Goal: Task Accomplishment & Management: Manage account settings

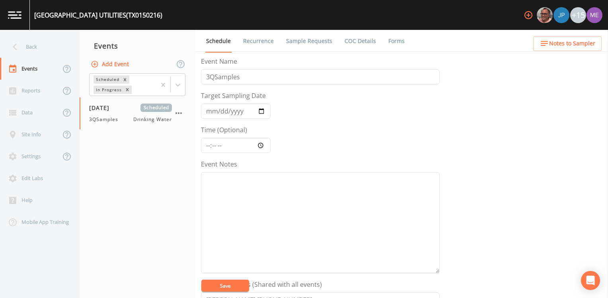
scroll to position [196, 0]
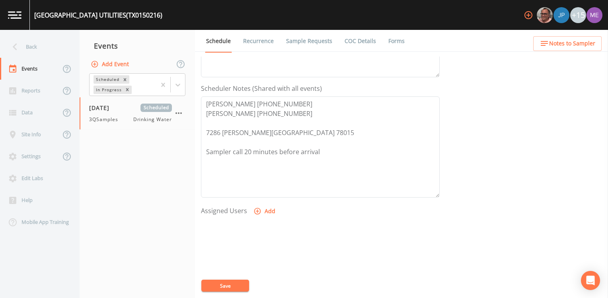
click at [565, 47] on span "Notes to Sampler" at bounding box center [572, 44] width 46 height 10
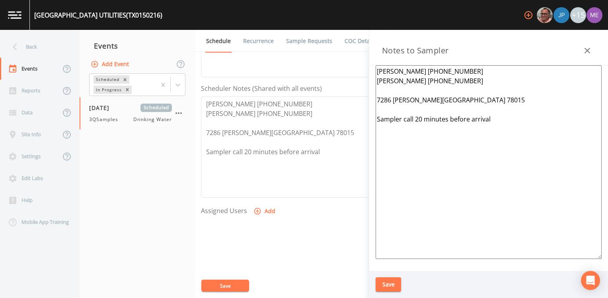
click at [385, 284] on button "Save" at bounding box center [388, 284] width 25 height 15
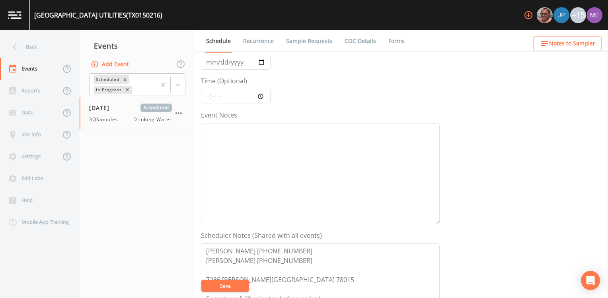
scroll to position [37, 0]
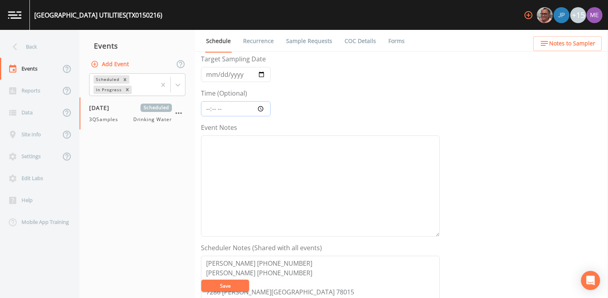
click at [209, 108] on input "Time (Optional)" at bounding box center [236, 108] width 70 height 15
type input "13:45"
click at [226, 281] on button "Save" at bounding box center [225, 285] width 48 height 12
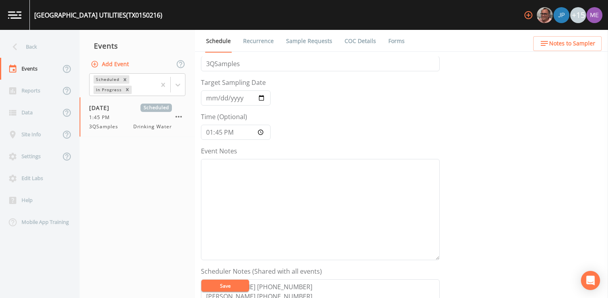
scroll to position [0, 0]
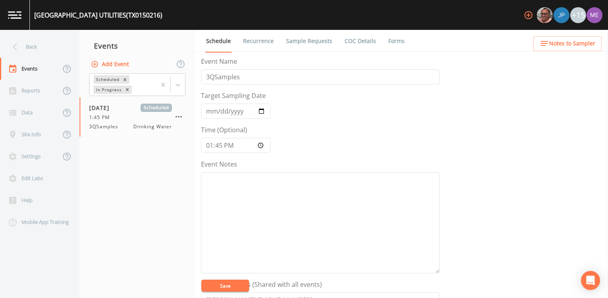
click at [231, 283] on button "Save" at bounding box center [225, 285] width 48 height 12
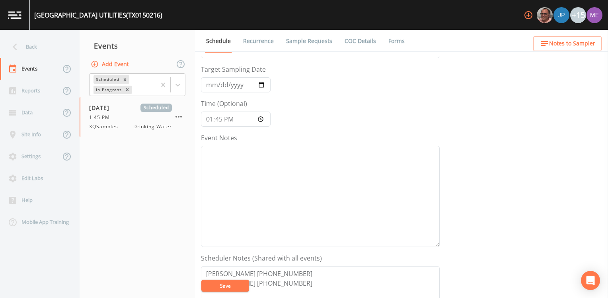
scroll to position [40, 0]
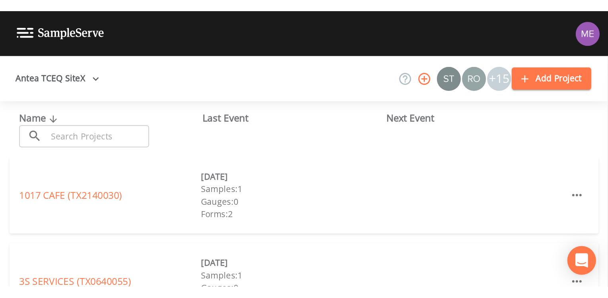
scroll to position [83, 0]
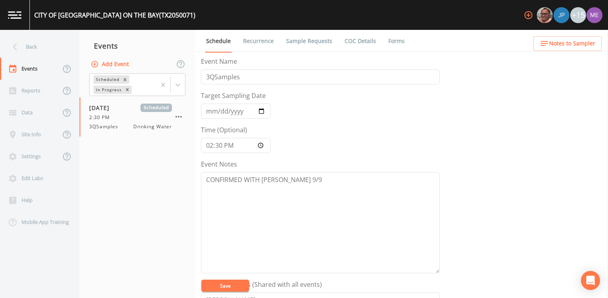
scroll to position [204, 0]
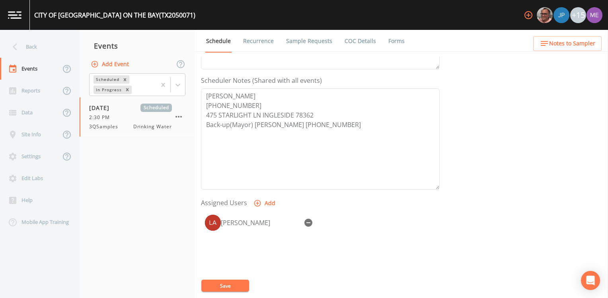
click at [306, 221] on icon "button" at bounding box center [309, 223] width 10 height 10
click at [236, 282] on button "Save" at bounding box center [225, 285] width 48 height 12
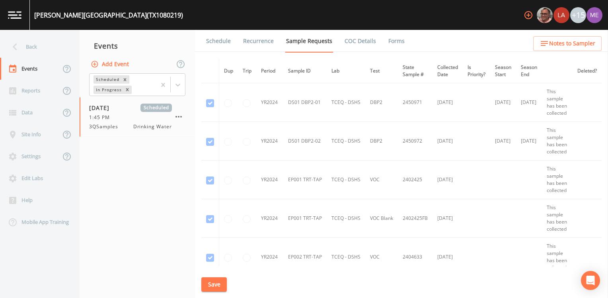
scroll to position [506, 0]
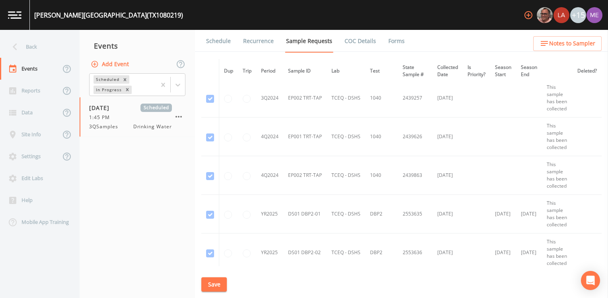
click at [221, 40] on link "Schedule" at bounding box center [218, 41] width 27 height 22
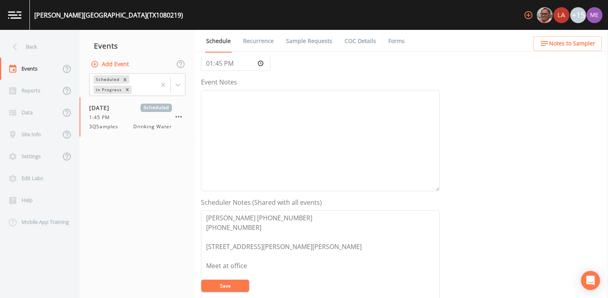
scroll to position [119, 0]
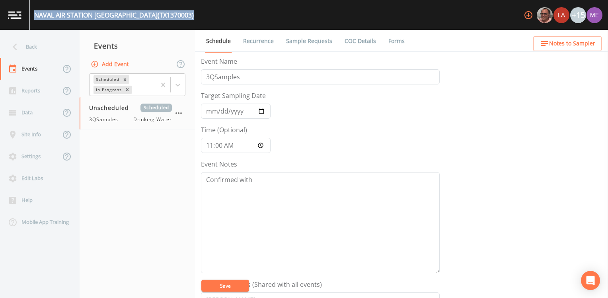
scroll to position [100, 0]
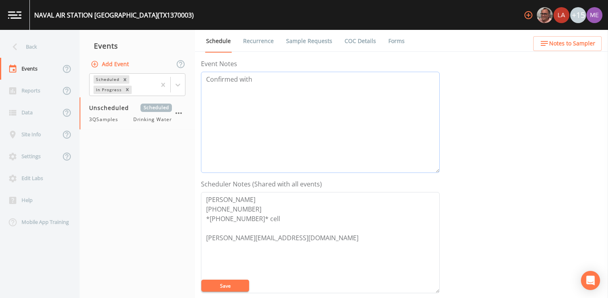
click at [266, 78] on textarea "Confirmed with" at bounding box center [320, 122] width 239 height 101
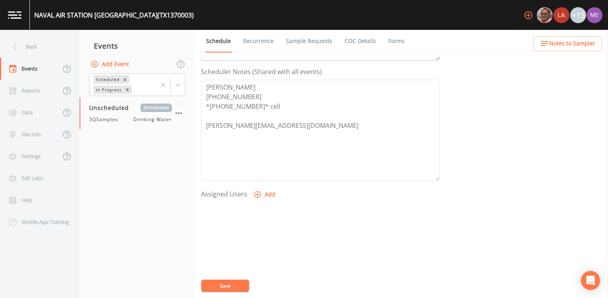
scroll to position [259, 0]
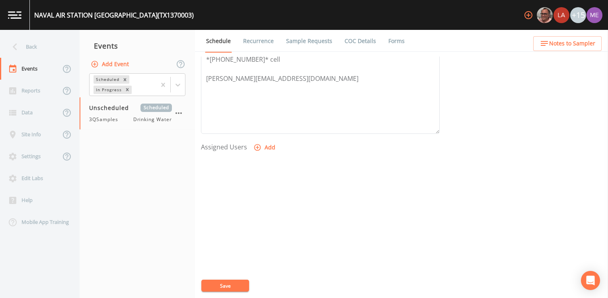
type textarea "Confirmed with [PERSON_NAME] 9/22"
click at [257, 146] on icon "button" at bounding box center [257, 147] width 8 height 8
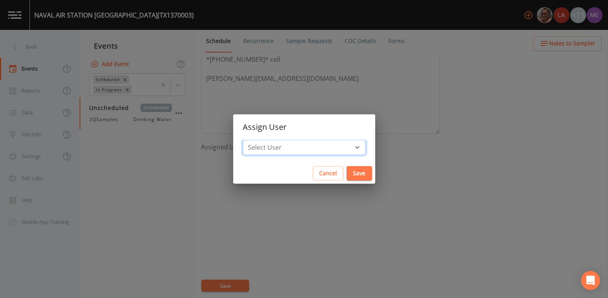
click at [345, 148] on select "Select User [PERSON_NAME] [PERSON_NAME] [PERSON_NAME] [PERSON_NAME] [PERSON_NAM…" at bounding box center [304, 147] width 123 height 15
select select "6518b6a0-c5fa-4d0f-8e3d-fc6e8623860b"
click at [254, 140] on select "Select User [PERSON_NAME] [PERSON_NAME] [PERSON_NAME] [PERSON_NAME] [PERSON_NAM…" at bounding box center [304, 147] width 123 height 15
click at [351, 175] on button "Save" at bounding box center [359, 173] width 25 height 15
select select
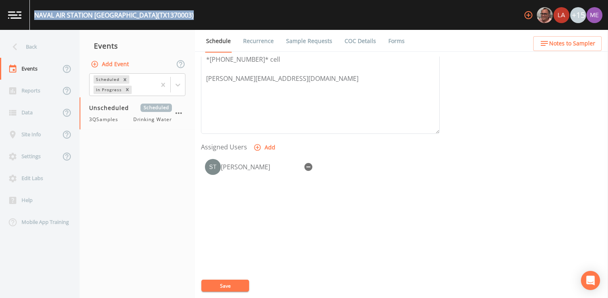
drag, startPoint x: 35, startPoint y: 15, endPoint x: 168, endPoint y: 18, distance: 133.7
click at [168, 18] on div "NAVAL AIR STATION KINGSVILLE (TX1370003) +15" at bounding box center [304, 15] width 608 height 30
drag, startPoint x: 168, startPoint y: 18, endPoint x: 152, endPoint y: 12, distance: 17.1
copy div "NAVAL AIR STATION KINGSVILLE (TX1370003)"
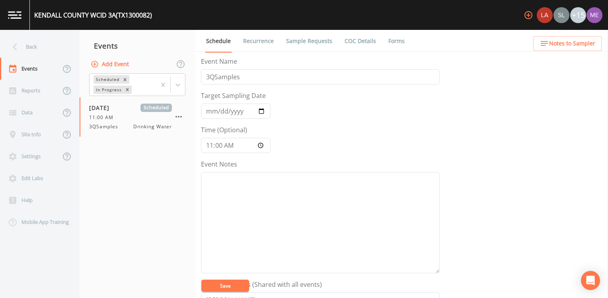
scroll to position [195, 0]
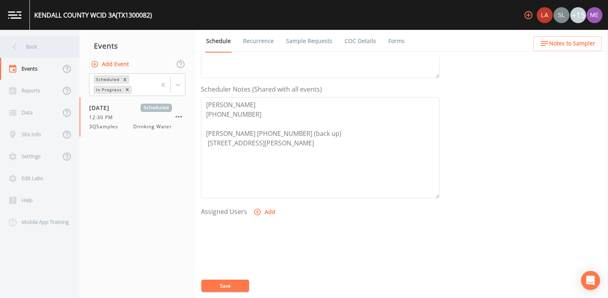
click at [45, 44] on div "Back" at bounding box center [36, 47] width 72 height 22
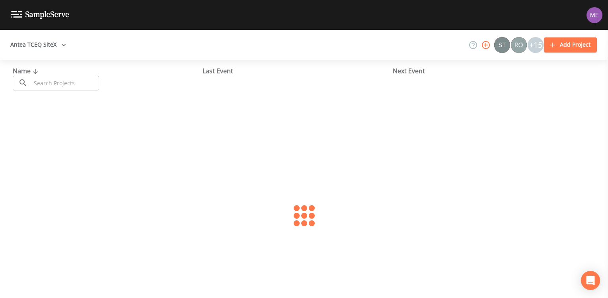
click at [84, 85] on input "text" at bounding box center [65, 83] width 68 height 15
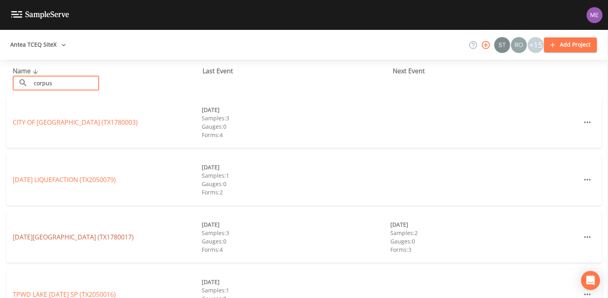
type input "corpus"
click at [62, 235] on link "CORPUS CHRISTI NAVAL AIR STATION (TX1780017)" at bounding box center [73, 236] width 121 height 9
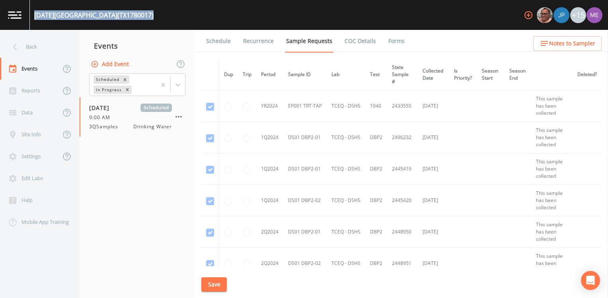
drag, startPoint x: 34, startPoint y: 14, endPoint x: 185, endPoint y: 10, distance: 150.8
click at [185, 10] on div "CORPUS CHRISTI NAVAL AIR STATION (TX1780017) +15" at bounding box center [304, 15] width 608 height 30
drag, startPoint x: 185, startPoint y: 10, endPoint x: 146, endPoint y: 14, distance: 38.9
copy div "CORPUS CHRISTI NAVAL AIR STATION (TX1780017)"
click at [224, 42] on link "Schedule" at bounding box center [218, 41] width 27 height 22
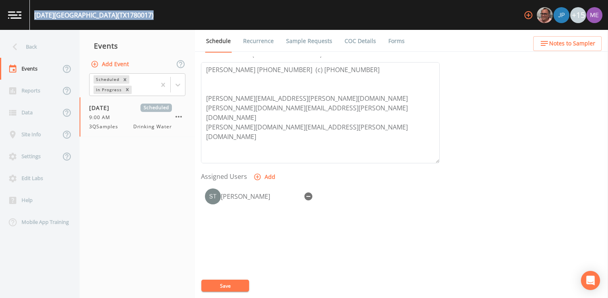
scroll to position [239, 0]
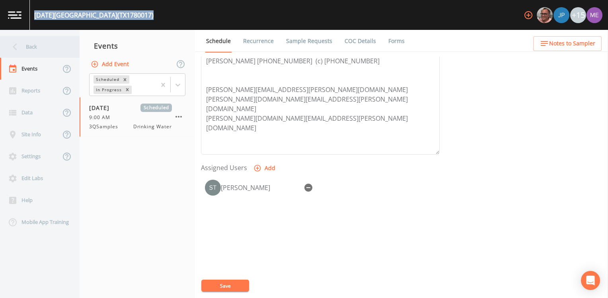
click at [32, 49] on div "Back" at bounding box center [36, 47] width 72 height 22
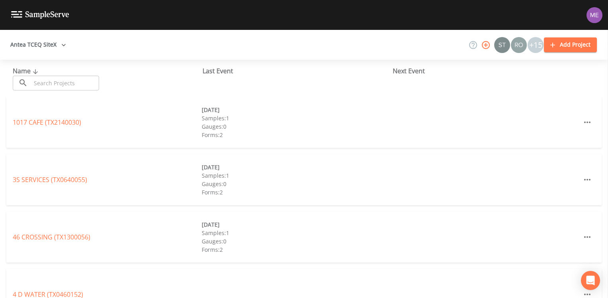
click at [62, 84] on input "text" at bounding box center [65, 83] width 68 height 15
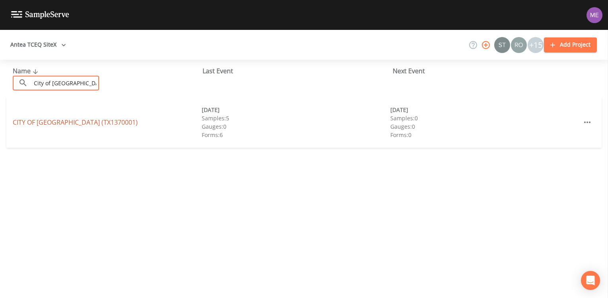
type input "City of Kingsville"
click at [70, 122] on link "CITY OF KINGSVILLE (TX1370001)" at bounding box center [75, 122] width 125 height 9
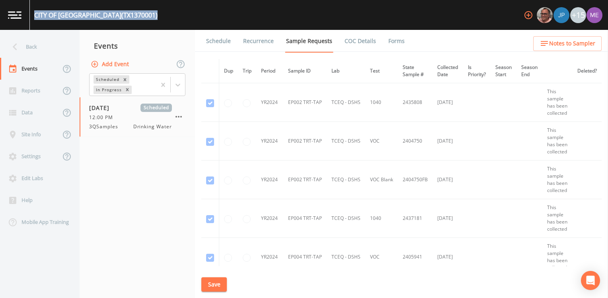
drag, startPoint x: 35, startPoint y: 15, endPoint x: 137, endPoint y: 20, distance: 101.6
click at [137, 20] on div "CITY OF KINGSVILLE (TX1370001) +15" at bounding box center [304, 15] width 608 height 30
drag, startPoint x: 137, startPoint y: 20, endPoint x: 95, endPoint y: 16, distance: 42.4
copy div "CITY OF KINGSVILLE (TX1370001)"
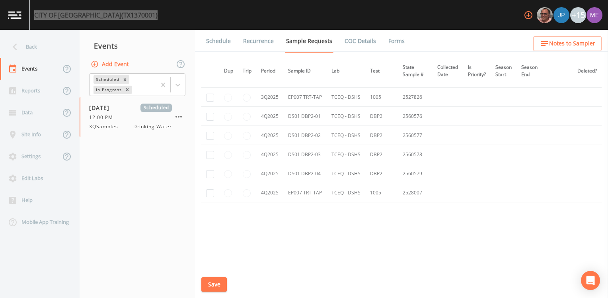
scroll to position [4695, 0]
click at [207, 44] on input "checkbox" at bounding box center [210, 40] width 8 height 8
checkbox input "true"
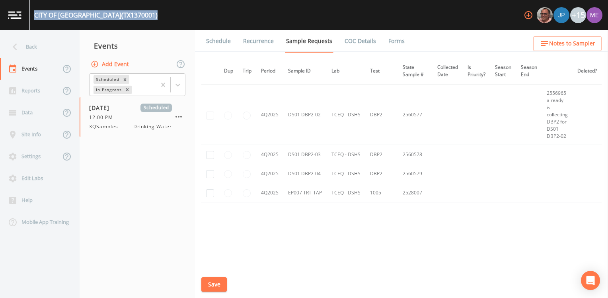
scroll to position [3993, 0]
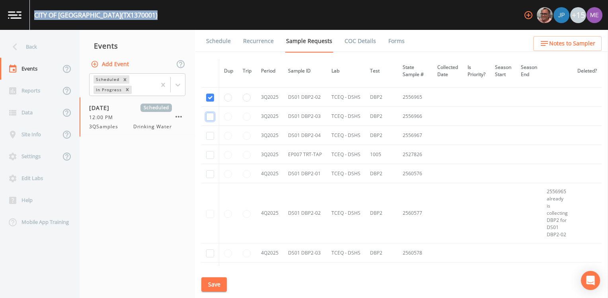
click at [210, 113] on input "checkbox" at bounding box center [210, 117] width 8 height 8
checkbox input "true"
click at [212, 132] on input "checkbox" at bounding box center [210, 136] width 8 height 8
checkbox input "true"
click at [211, 151] on input "checkbox" at bounding box center [210, 155] width 8 height 8
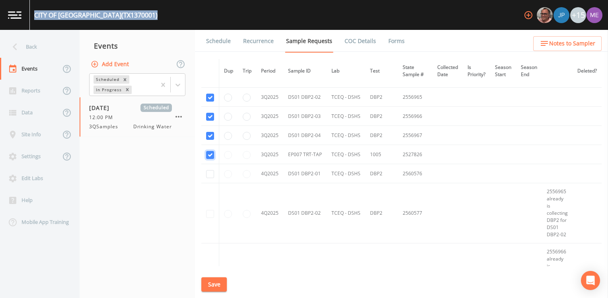
checkbox input "true"
click at [216, 281] on button "Save" at bounding box center [213, 284] width 25 height 15
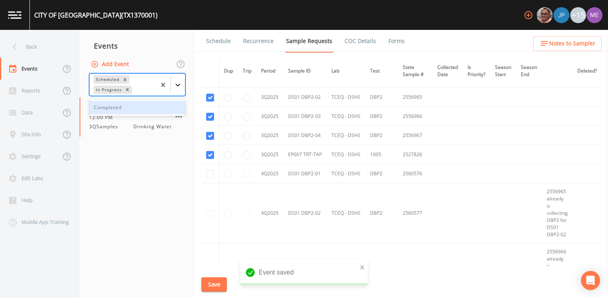
click at [177, 85] on icon at bounding box center [178, 85] width 8 height 8
click at [173, 111] on div "Completed" at bounding box center [137, 108] width 96 height 14
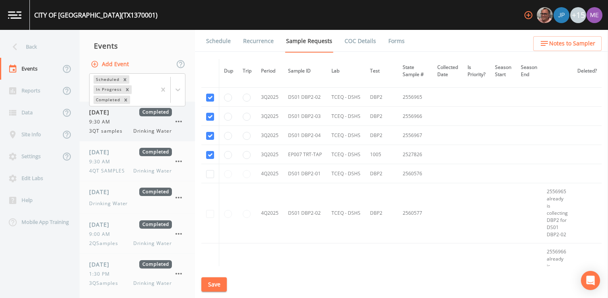
click at [105, 122] on span "9:30 AM" at bounding box center [102, 121] width 26 height 7
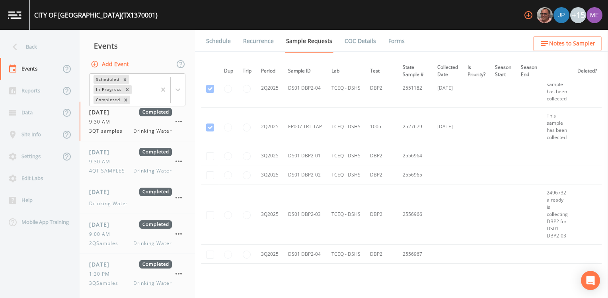
scroll to position [3899, 0]
click at [390, 43] on link "Forms" at bounding box center [396, 41] width 19 height 22
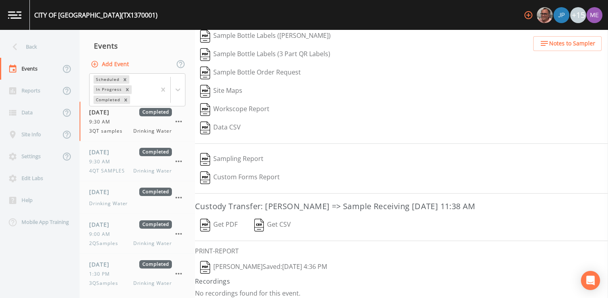
scroll to position [65, 0]
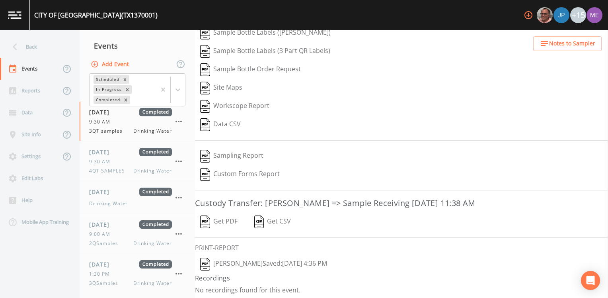
click at [237, 262] on button "Brandon Fox  Saved: September 23, 2024 4:36 PM" at bounding box center [263, 264] width 137 height 18
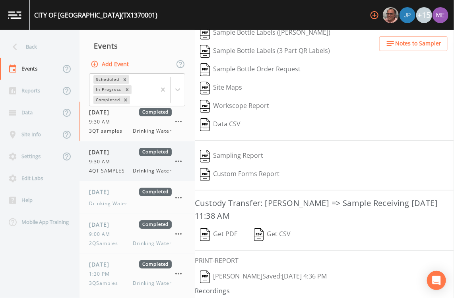
click at [131, 155] on div "11/08/2024 Completed" at bounding box center [130, 152] width 83 height 8
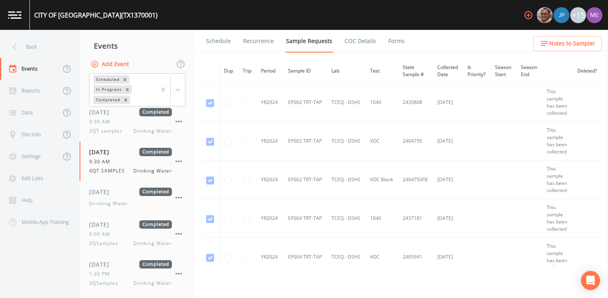
click at [398, 43] on link "Forms" at bounding box center [396, 41] width 19 height 22
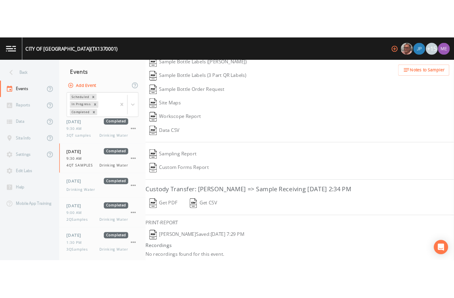
scroll to position [65, 0]
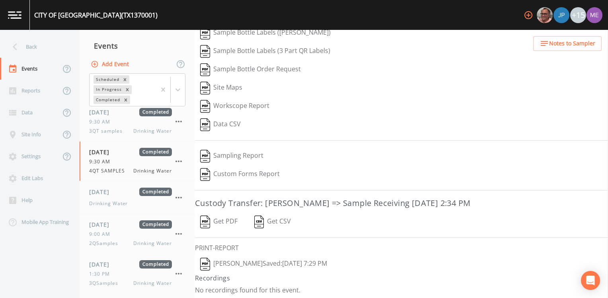
click at [258, 262] on button "Stanley Q Porter  Saved: November 8, 2024 7:29 PM" at bounding box center [263, 264] width 137 height 18
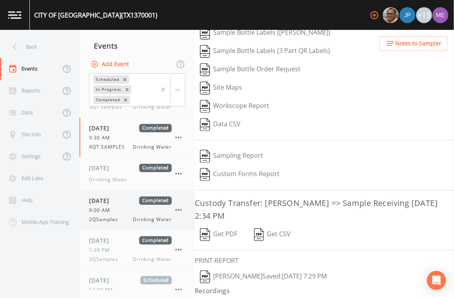
scroll to position [43, 0]
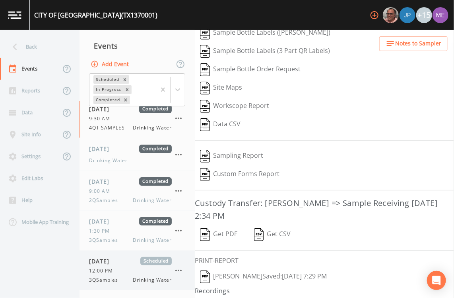
click at [106, 265] on div "09/29/2025 Scheduled 12:00 PM 3QSamples Drinking Water" at bounding box center [130, 270] width 83 height 27
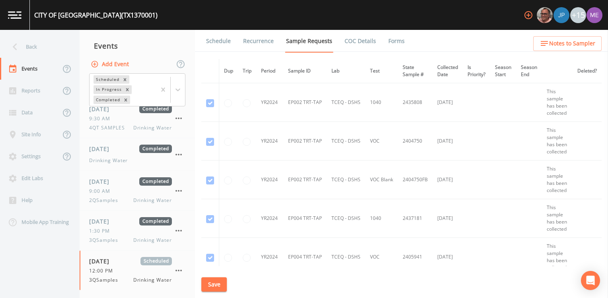
click at [220, 42] on link "Schedule" at bounding box center [218, 41] width 27 height 22
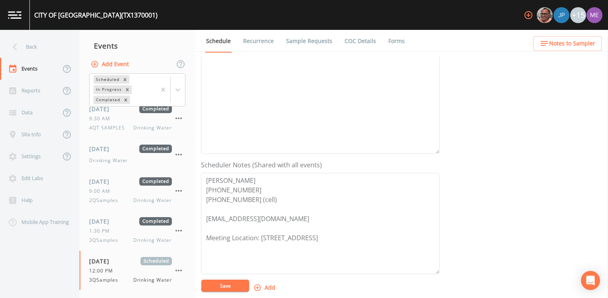
scroll to position [80, 0]
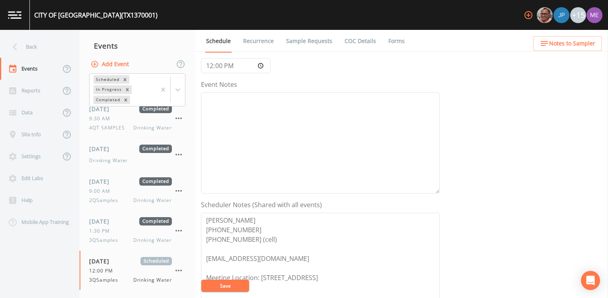
click at [571, 42] on span "Notes to Sampler" at bounding box center [572, 44] width 46 height 10
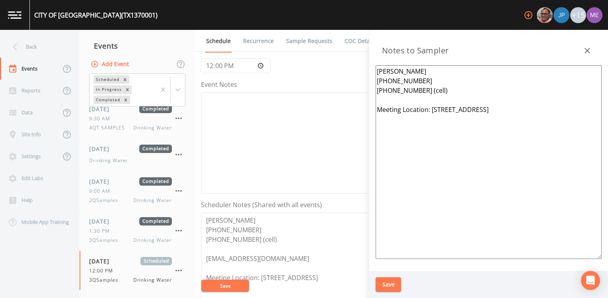
click at [558, 110] on textarea "Joe Casillas 231-595-8090 361-455-4507 (cell) Meeting Location: 1300 E Corral A…" at bounding box center [489, 161] width 226 height 193
paste textarea ":1300 E CORRAL, KINGSVILLE"
paste textarea ":318 S 24TH ST,KINGSVILLE"
paste textarea "1513 E WARREN, KINGSVILLE"
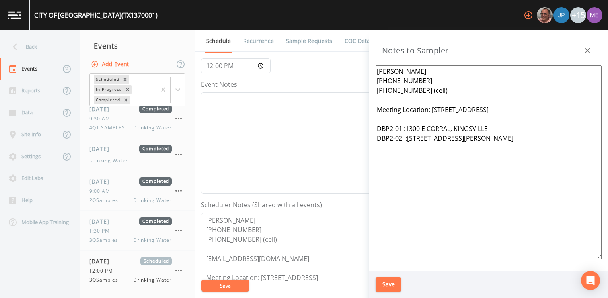
paste textarea ":506 W FORDYCE, KINGSVILLE"
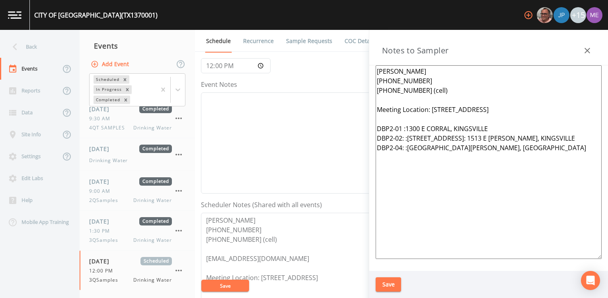
type textarea "Joe Casillas 231-595-8090 361-455-4507 (cell) Meeting Location: 1300 E Corral A…"
click at [290, 71] on form "Event Name 3QSamples Target Sampling Date 2025-09-29 Time (Optional) 12:00:00 E…" at bounding box center [320, 197] width 239 height 441
click at [285, 84] on div "Event Notes" at bounding box center [320, 137] width 239 height 114
click at [396, 281] on button "Save" at bounding box center [388, 284] width 25 height 15
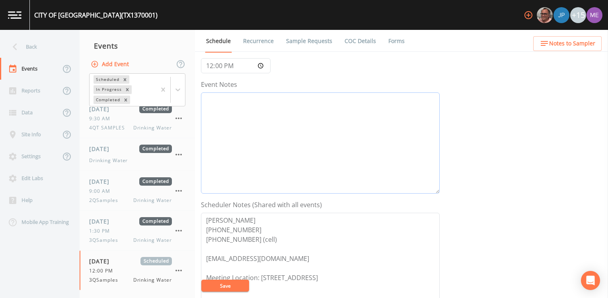
click at [335, 166] on textarea "Event Notes" at bounding box center [320, 142] width 239 height 101
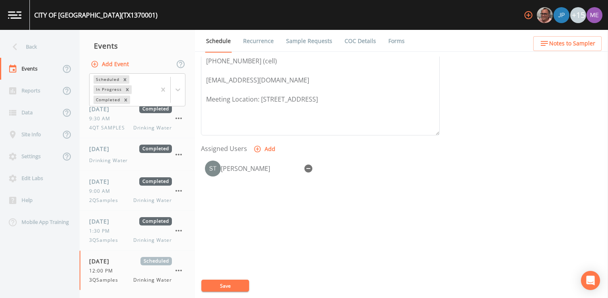
scroll to position [263, 0]
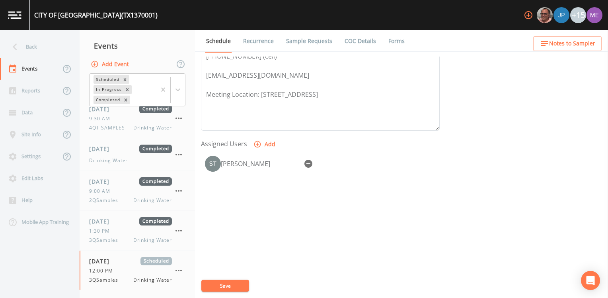
type textarea "Confirmed with Joe 9/16"
click at [241, 283] on button "Save" at bounding box center [225, 285] width 48 height 12
click at [573, 45] on span "Notes to Sampler" at bounding box center [572, 44] width 46 height 10
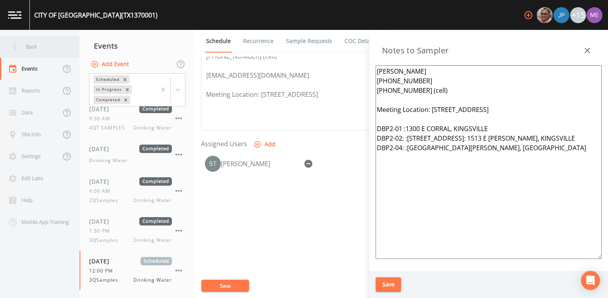
click at [35, 45] on div "Back" at bounding box center [36, 47] width 72 height 22
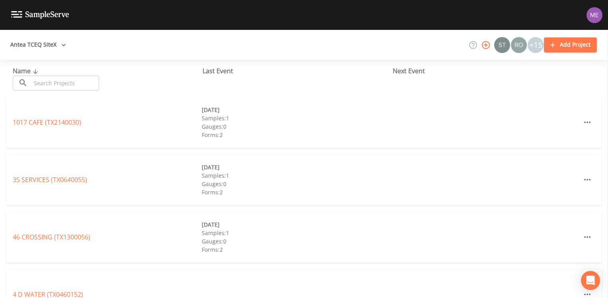
click at [49, 79] on input "text" at bounding box center [65, 83] width 68 height 15
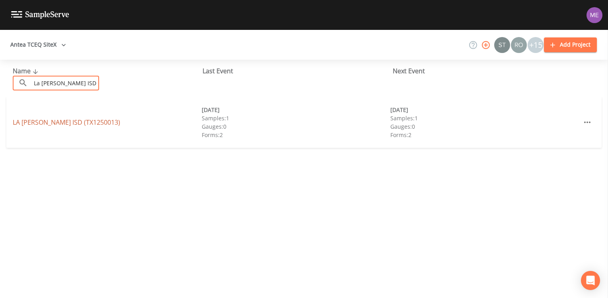
type input "La Gloria ISD"
click at [66, 123] on link "LA GLORIA ISD (TX1250013)" at bounding box center [66, 122] width 107 height 9
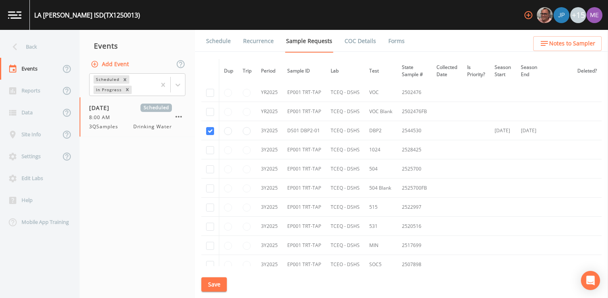
scroll to position [97, 0]
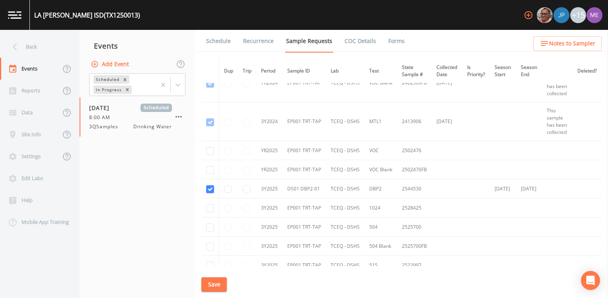
click at [218, 43] on link "Schedule" at bounding box center [218, 41] width 27 height 22
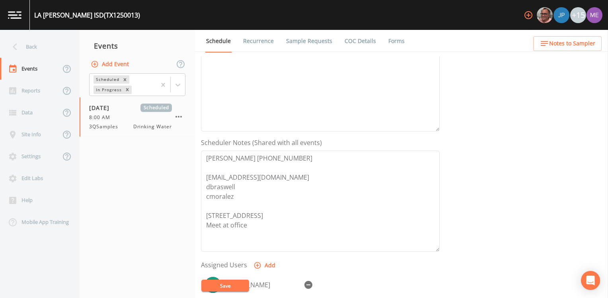
scroll to position [159, 0]
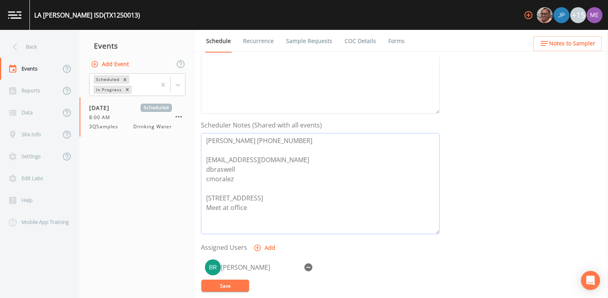
click at [285, 158] on textarea "Fidencio Madrigal 361-325-2330 fmadrigal@lagloriaisd.esc2.net dbraswell cmorale…" at bounding box center [320, 183] width 239 height 101
type textarea "Fidencio Madrigal 361-325-2330 fmadrigal@lagloriaisd.net dbraswell cmoralez 182…"
click at [237, 284] on button "Save" at bounding box center [225, 285] width 48 height 12
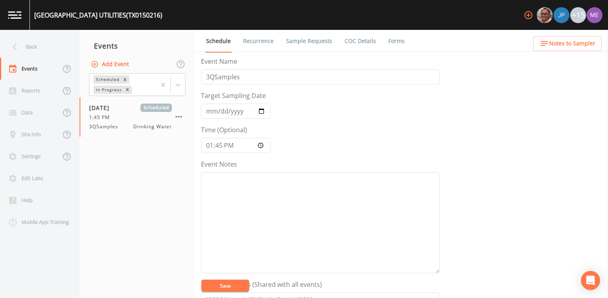
scroll to position [40, 0]
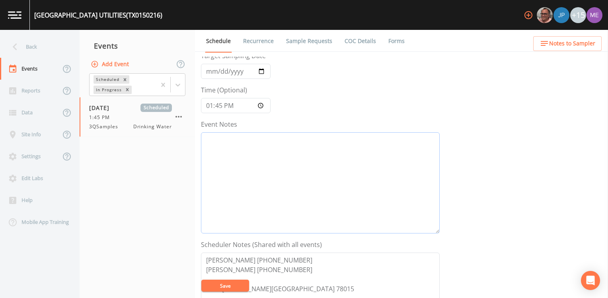
click at [354, 149] on textarea "Event Notes" at bounding box center [320, 182] width 239 height 101
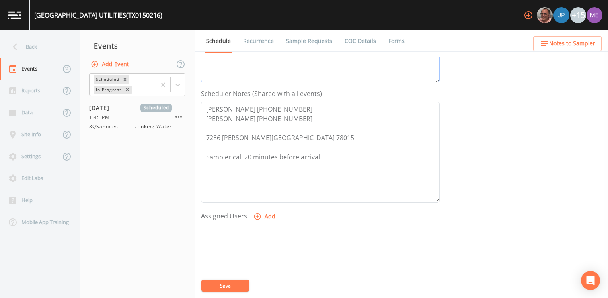
scroll to position [199, 0]
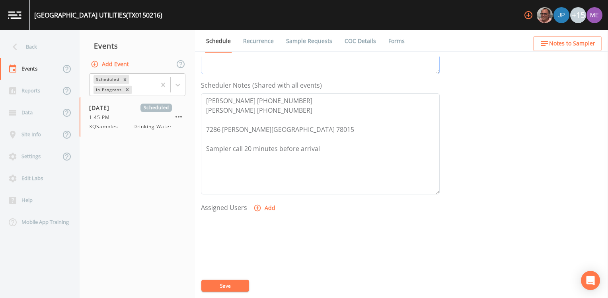
type textarea "Confirmed with [PERSON_NAME] 9/23"
click at [256, 205] on icon "button" at bounding box center [257, 208] width 7 height 7
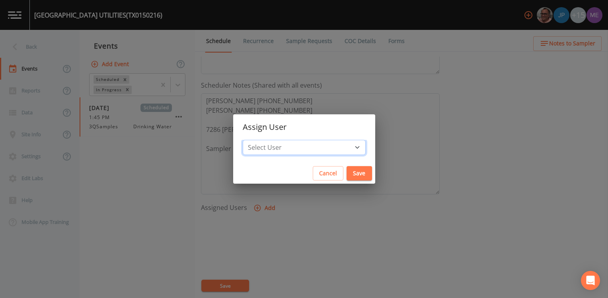
click at [345, 146] on select "Select User Mike Franklin Joshua gere Paul Lauren Saenz David Weber Zachary Eva…" at bounding box center [304, 147] width 123 height 15
select select "6518b6a0-c5fa-4d0f-8e3d-fc6e8623860b"
click at [254, 140] on select "Select User Mike Franklin Joshua gere Paul Lauren Saenz David Weber Zachary Eva…" at bounding box center [304, 147] width 123 height 15
click at [350, 170] on button "Save" at bounding box center [359, 173] width 25 height 15
select select
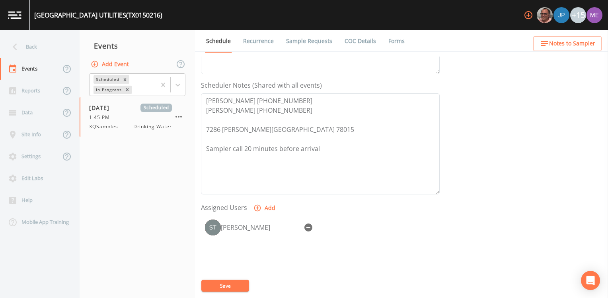
click at [214, 283] on button "Save" at bounding box center [225, 285] width 48 height 12
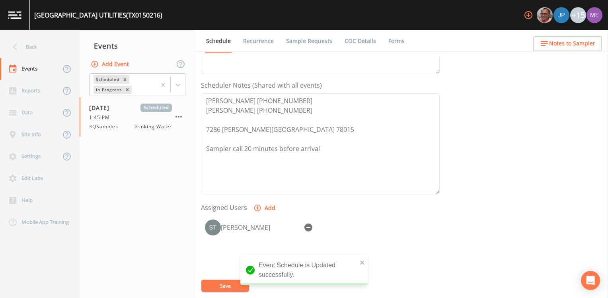
click at [555, 41] on span "Notes to Sampler" at bounding box center [572, 44] width 46 height 10
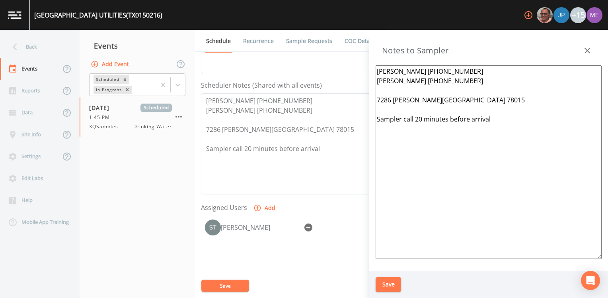
click at [381, 281] on button "Save" at bounding box center [388, 284] width 25 height 15
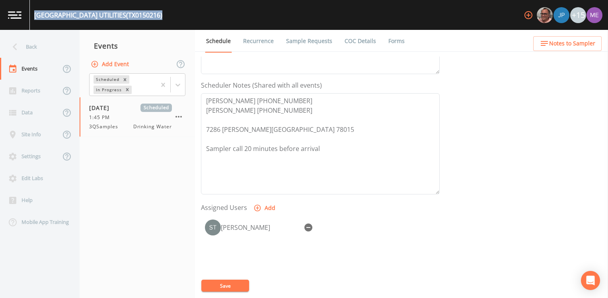
drag, startPoint x: 35, startPoint y: 15, endPoint x: 156, endPoint y: 17, distance: 121.4
click at [156, 17] on div "FAIR OAKS RANCH UTILITIES (TX0150216) +15" at bounding box center [304, 15] width 608 height 30
drag, startPoint x: 156, startPoint y: 17, endPoint x: 122, endPoint y: 14, distance: 34.4
copy div "FAIR OAKS RANCH UTILITIES (TX0150216)"
click at [559, 41] on span "Notes to Sampler" at bounding box center [572, 44] width 46 height 10
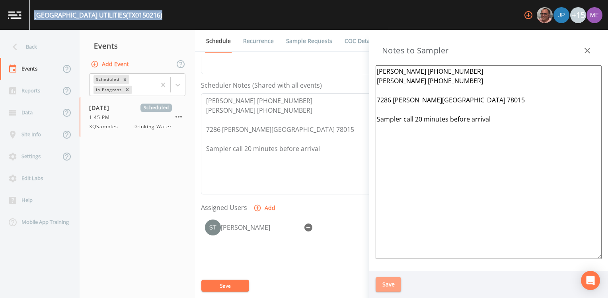
click at [389, 286] on button "Save" at bounding box center [388, 284] width 25 height 15
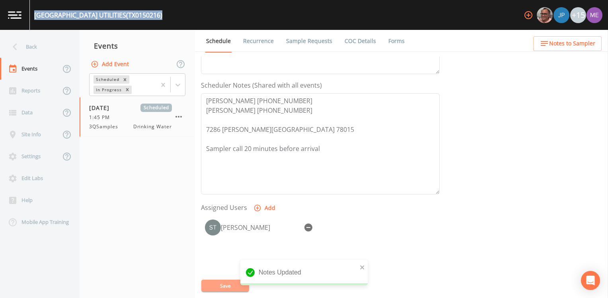
click at [209, 286] on button "Save" at bounding box center [225, 285] width 48 height 12
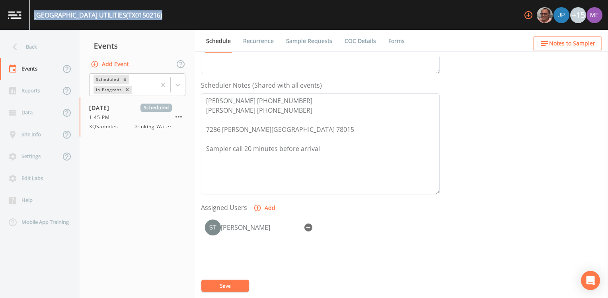
click at [299, 41] on link "Sample Requests" at bounding box center [309, 41] width 49 height 22
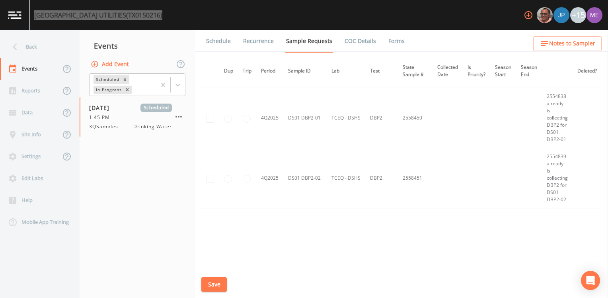
scroll to position [1428, 0]
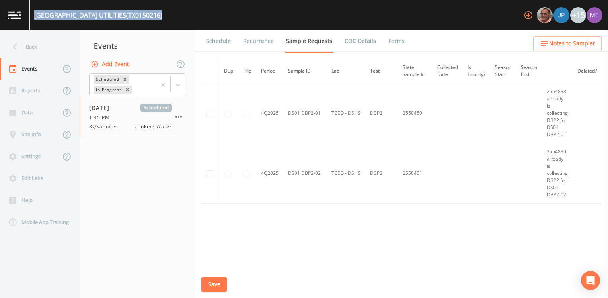
drag, startPoint x: 35, startPoint y: 1, endPoint x: 221, endPoint y: 19, distance: 186.3
click at [221, 19] on div "FAIR OAKS RANCH UTILITIES (TX0150216) +15" at bounding box center [304, 15] width 608 height 30
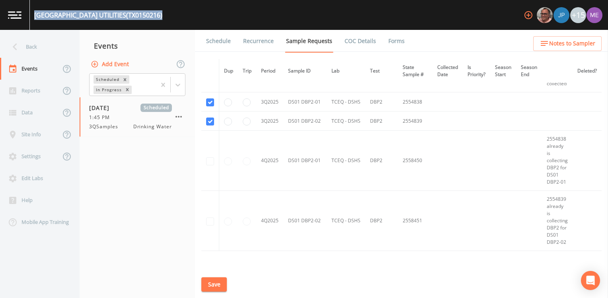
scroll to position [1388, 0]
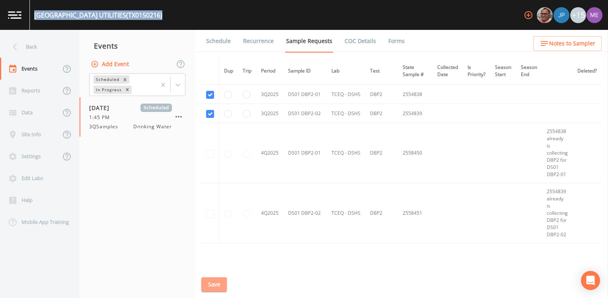
click at [219, 290] on button "Save" at bounding box center [213, 284] width 25 height 15
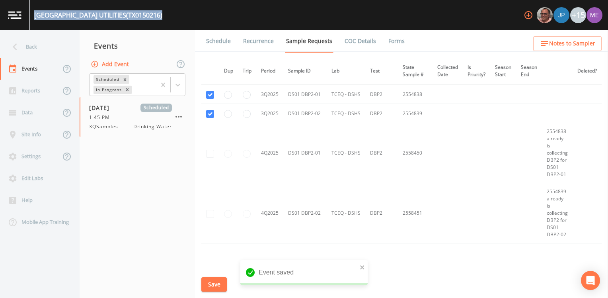
click at [221, 41] on link "Schedule" at bounding box center [218, 41] width 27 height 22
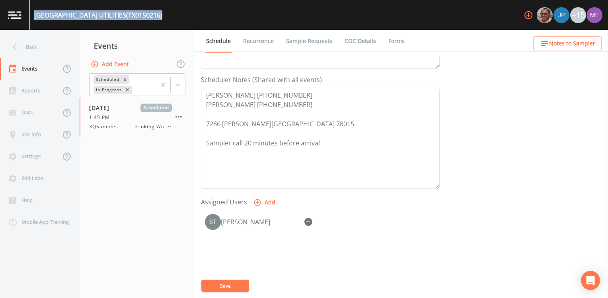
scroll to position [239, 0]
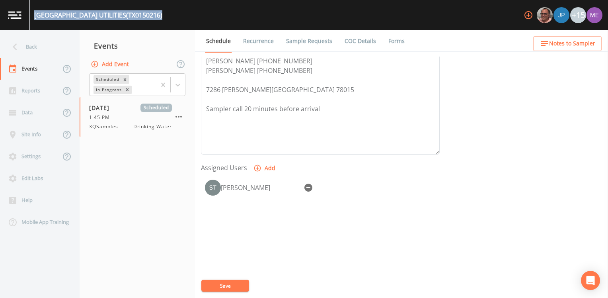
click at [225, 286] on button "Save" at bounding box center [225, 285] width 48 height 12
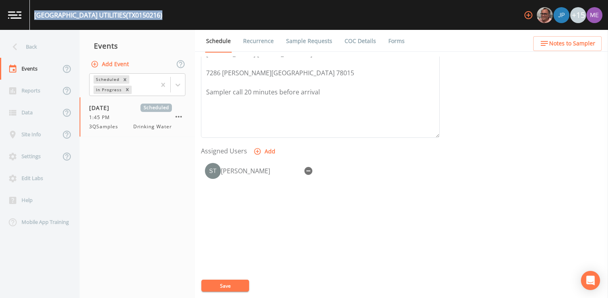
scroll to position [263, 0]
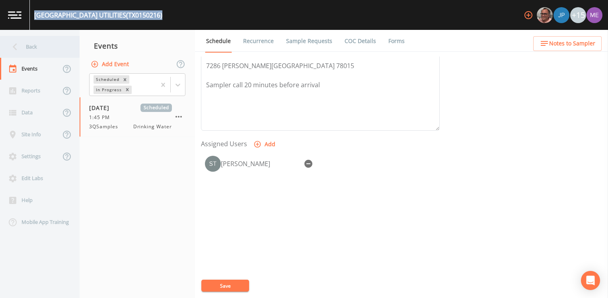
click at [25, 45] on div "Back" at bounding box center [36, 47] width 72 height 22
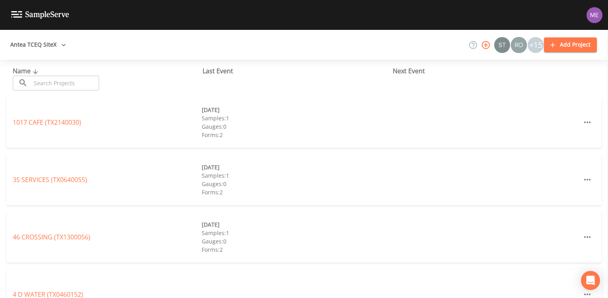
click at [49, 80] on input "text" at bounding box center [65, 83] width 68 height 15
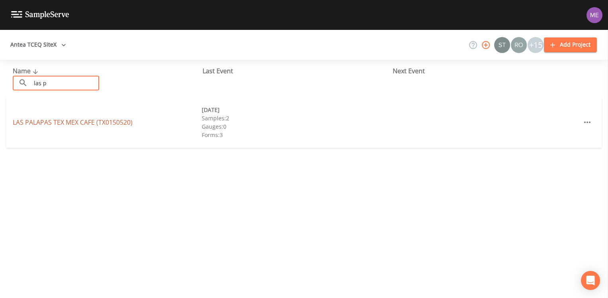
type input "las p"
click at [57, 122] on link "LAS PALAPAS TEX MEX CAFE (TX0150520)" at bounding box center [73, 122] width 120 height 9
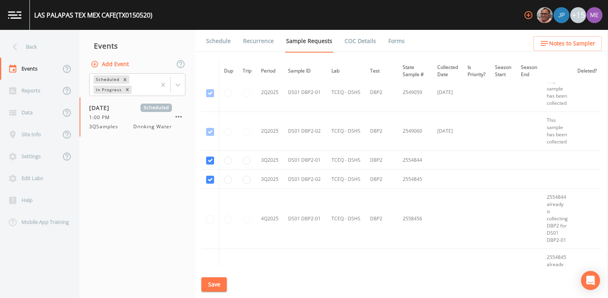
scroll to position [884, 0]
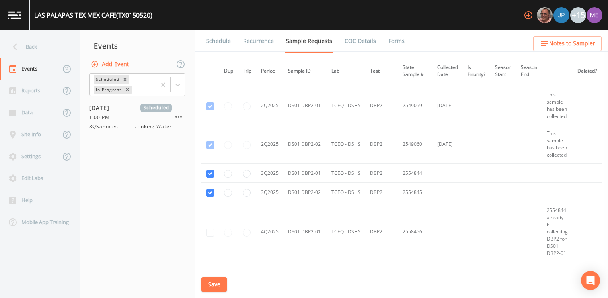
click at [220, 41] on link "Schedule" at bounding box center [218, 41] width 27 height 22
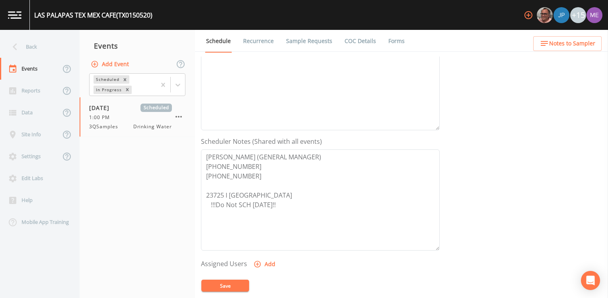
scroll to position [159, 0]
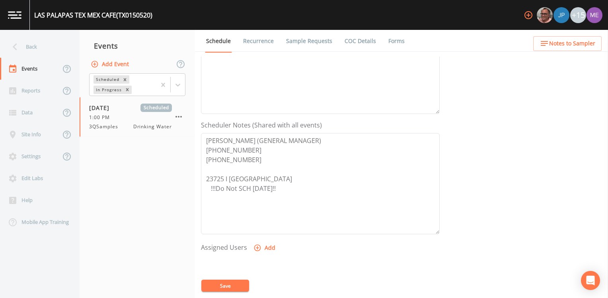
click at [307, 39] on link "Sample Requests" at bounding box center [309, 41] width 49 height 22
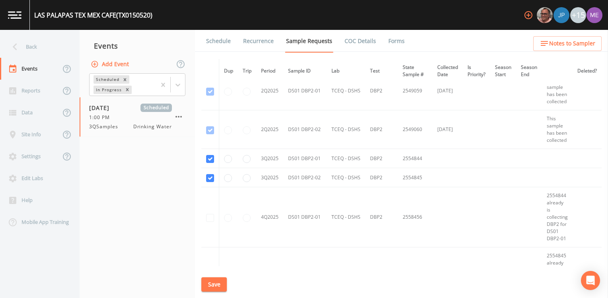
scroll to position [915, 0]
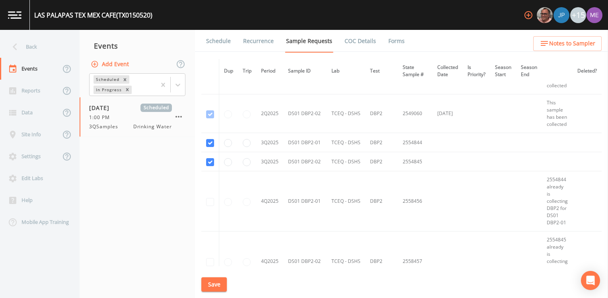
click at [216, 41] on link "Schedule" at bounding box center [218, 41] width 27 height 22
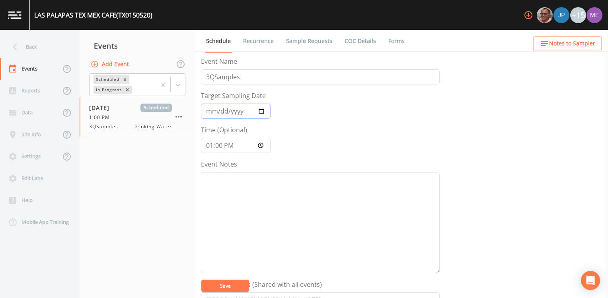
click at [221, 109] on input "2025-09-16" at bounding box center [236, 110] width 70 height 15
type input "[DATE]"
click at [208, 145] on input "13:00:00" at bounding box center [236, 145] width 70 height 15
type input "14:30"
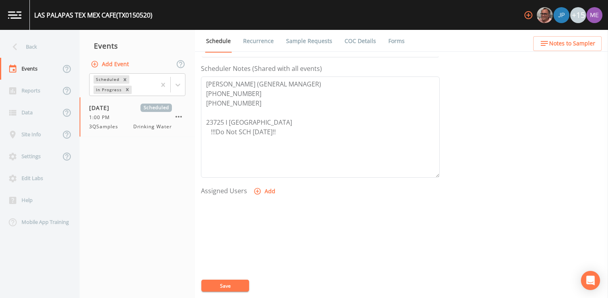
scroll to position [239, 0]
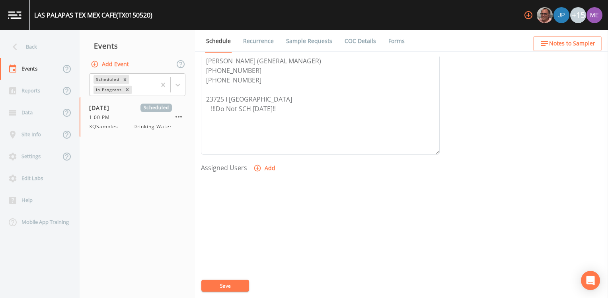
click at [256, 168] on icon "button" at bounding box center [257, 168] width 7 height 7
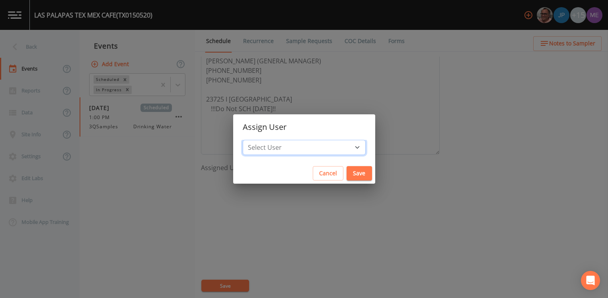
click at [279, 144] on select "Select User Mike Franklin Joshua gere Paul Lauren Saenz David Weber Zachary Eva…" at bounding box center [304, 147] width 123 height 15
select select "6518b6a0-c5fa-4d0f-8e3d-fc6e8623860b"
click at [254, 140] on select "Select User Mike Franklin Joshua gere Paul Lauren Saenz David Weber Zachary Eva…" at bounding box center [304, 147] width 123 height 15
click at [347, 174] on button "Save" at bounding box center [359, 173] width 25 height 15
select select
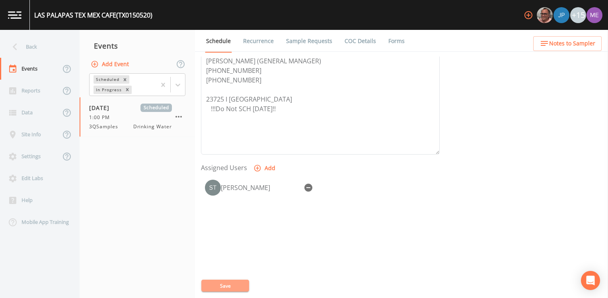
click at [223, 286] on button "Save" at bounding box center [225, 285] width 48 height 12
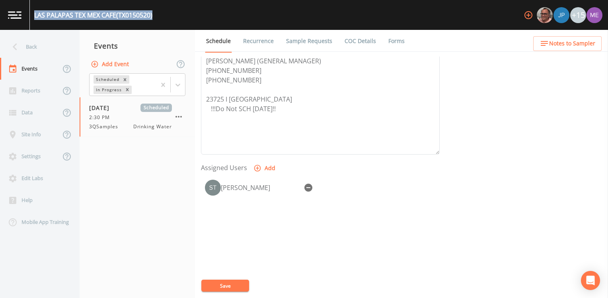
drag, startPoint x: 33, startPoint y: 14, endPoint x: 164, endPoint y: 9, distance: 131.4
click at [164, 9] on div "LAS PALAPAS TEX MEX CAFE (TX0150520) +15" at bounding box center [304, 15] width 608 height 30
drag, startPoint x: 164, startPoint y: 9, endPoint x: 104, endPoint y: 16, distance: 60.1
copy div "LAS PALAPAS TEX MEX CAFE (TX0150520)"
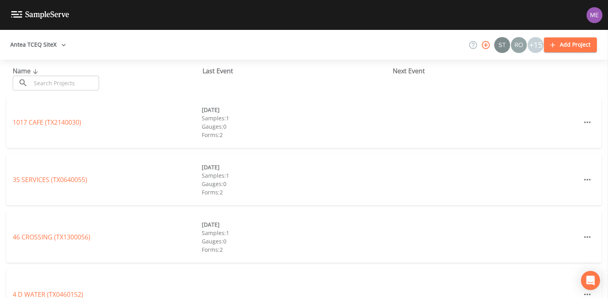
scroll to position [83, 0]
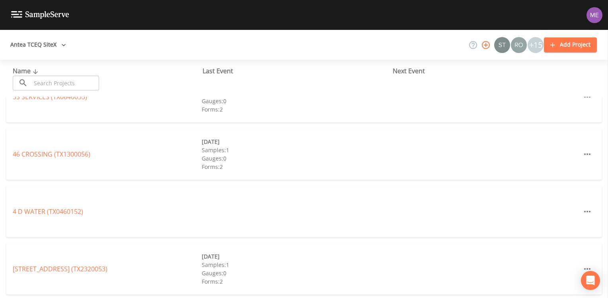
click at [72, 82] on input "text" at bounding box center [65, 83] width 68 height 15
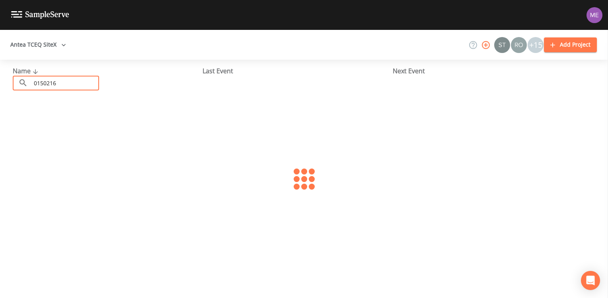
scroll to position [0, 0]
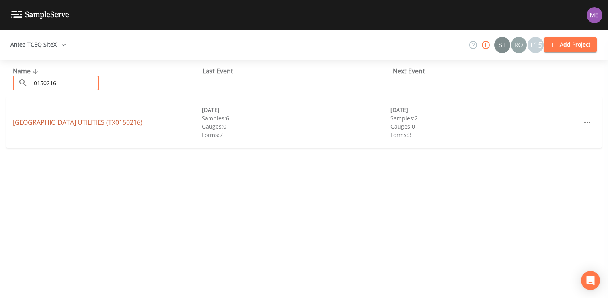
type input "0150216"
click at [81, 125] on link "FAIR OAKS RANCH UTILITIES (TX0150216)" at bounding box center [78, 122] width 130 height 9
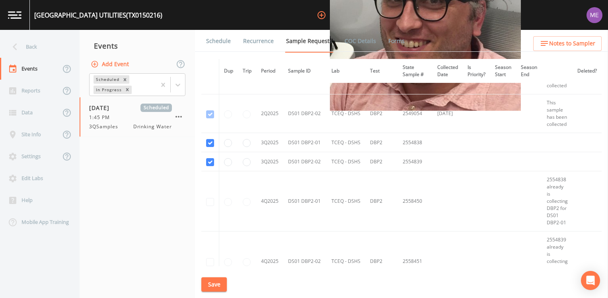
scroll to position [1353, 0]
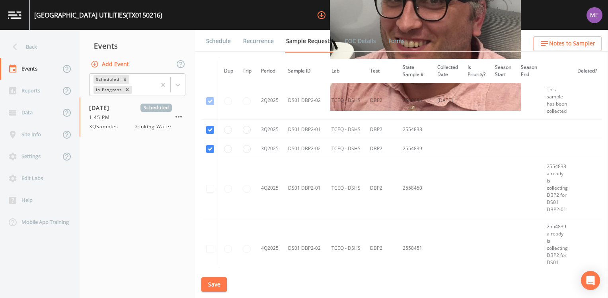
click at [219, 39] on link "Schedule" at bounding box center [218, 41] width 27 height 22
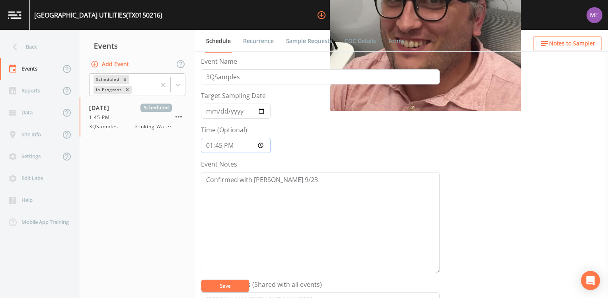
click at [209, 146] on input "13:45:00" at bounding box center [236, 145] width 70 height 15
type input "14:30"
click at [314, 41] on link "Sample Requests" at bounding box center [309, 41] width 49 height 22
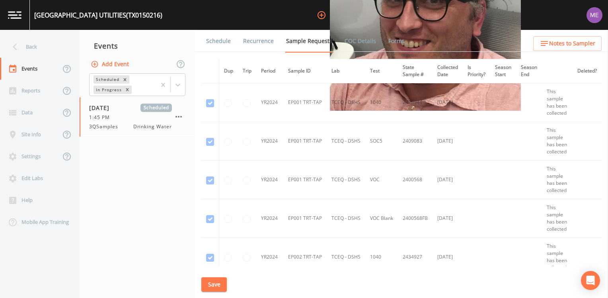
click at [219, 43] on link "Schedule" at bounding box center [218, 41] width 27 height 22
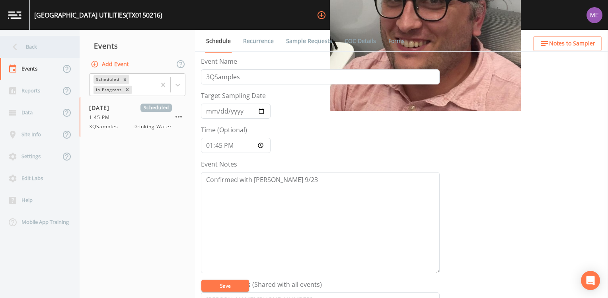
click at [30, 49] on div "Back" at bounding box center [36, 47] width 72 height 22
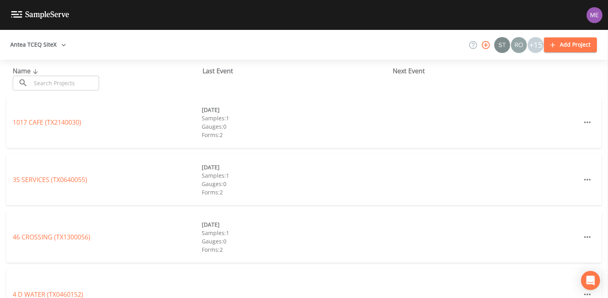
click at [62, 79] on input "text" at bounding box center [65, 83] width 68 height 15
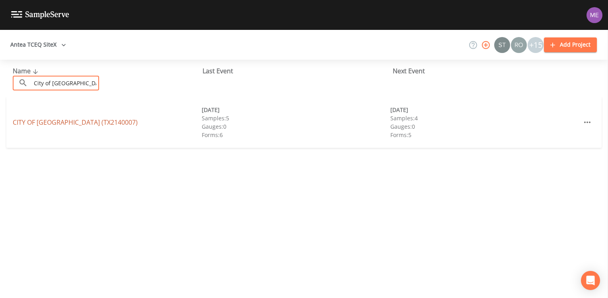
type input "City of Roma"
click at [66, 120] on link "CITY OF ROMA (TX2140007)" at bounding box center [75, 122] width 125 height 9
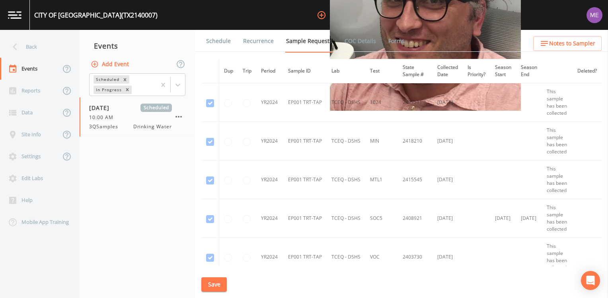
click at [225, 42] on link "Schedule" at bounding box center [218, 41] width 27 height 22
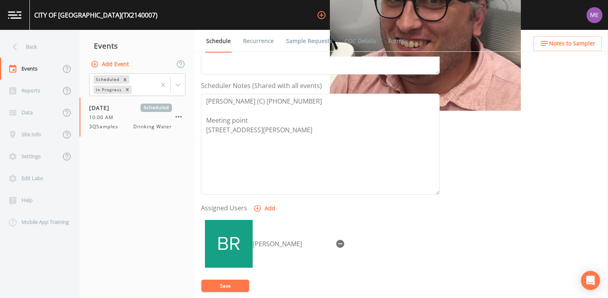
scroll to position [199, 0]
click at [577, 47] on span "Notes to Sampler" at bounding box center [572, 44] width 46 height 10
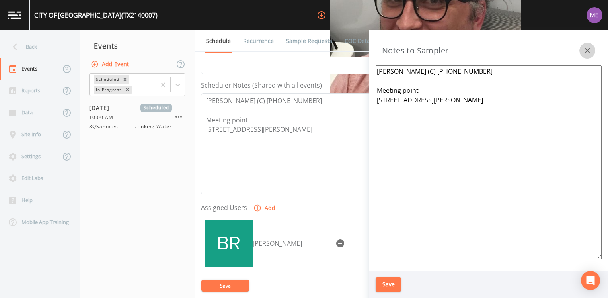
click at [589, 51] on icon "button" at bounding box center [587, 51] width 10 height 10
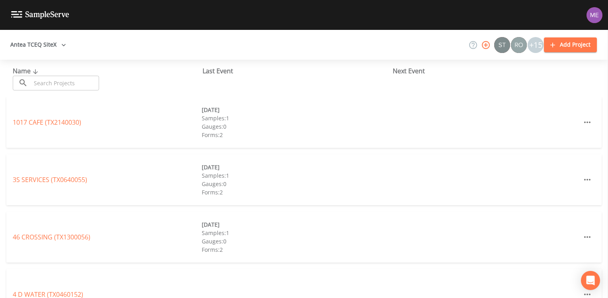
click at [70, 86] on input "text" at bounding box center [65, 83] width 68 height 15
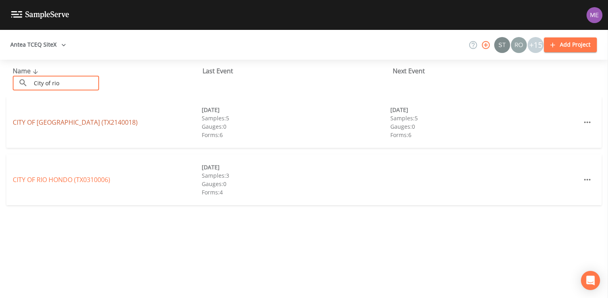
type input "City of rio"
click at [59, 124] on link "CITY OF [GEOGRAPHIC_DATA] (TX2140018)" at bounding box center [75, 122] width 125 height 9
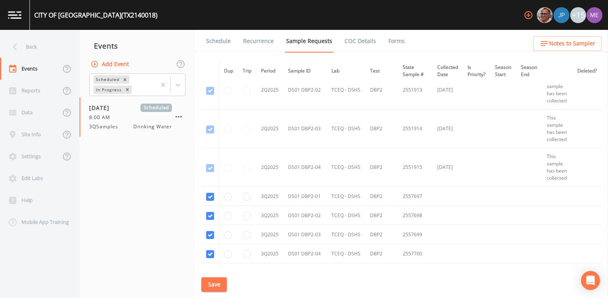
scroll to position [1830, 0]
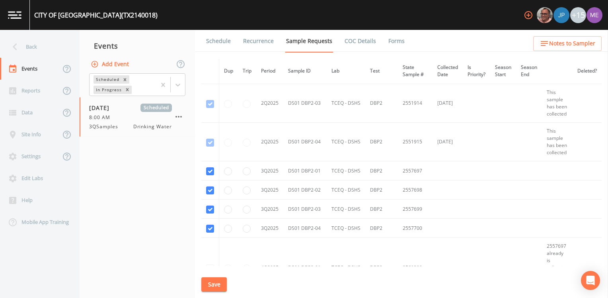
click at [224, 41] on link "Schedule" at bounding box center [218, 41] width 27 height 22
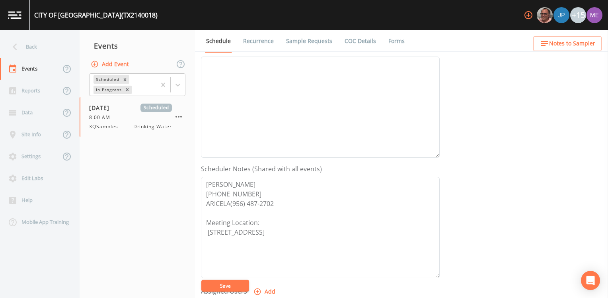
scroll to position [119, 0]
click at [296, 39] on link "Sample Requests" at bounding box center [309, 41] width 49 height 22
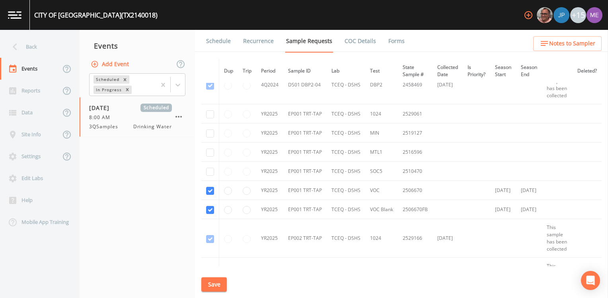
scroll to position [995, 0]
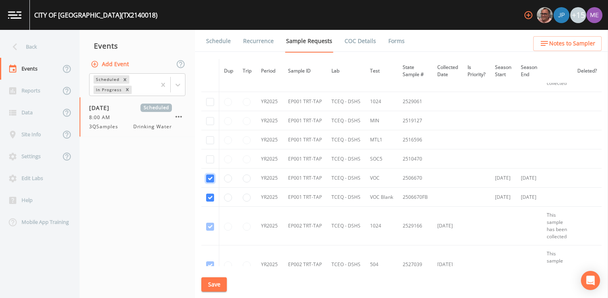
click at [212, 174] on input "checkbox" at bounding box center [210, 178] width 8 height 8
checkbox input "false"
click at [207, 198] on input "checkbox" at bounding box center [210, 197] width 8 height 8
checkbox input "false"
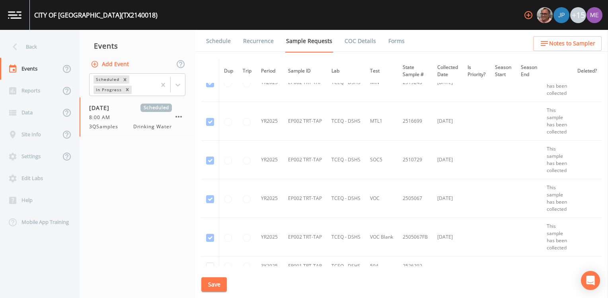
scroll to position [1346, 0]
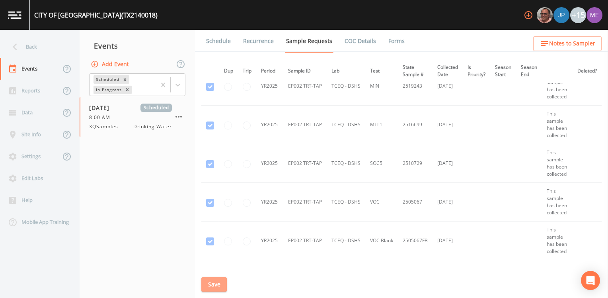
click at [214, 282] on button "Save" at bounding box center [213, 284] width 25 height 15
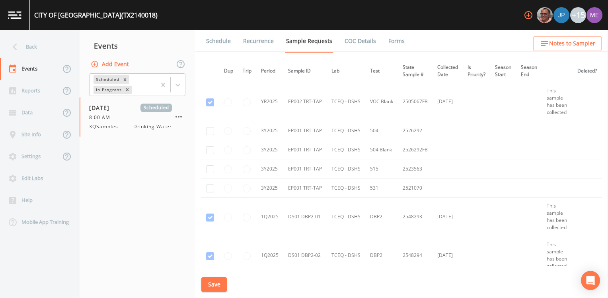
scroll to position [1506, 0]
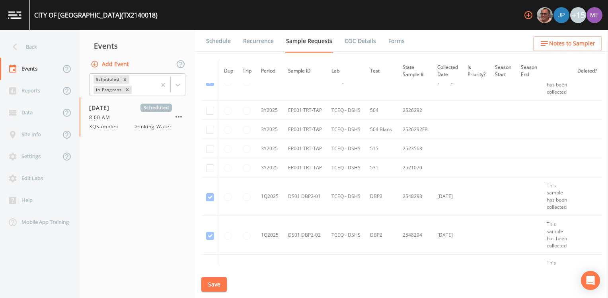
click at [220, 38] on link "Schedule" at bounding box center [218, 41] width 27 height 22
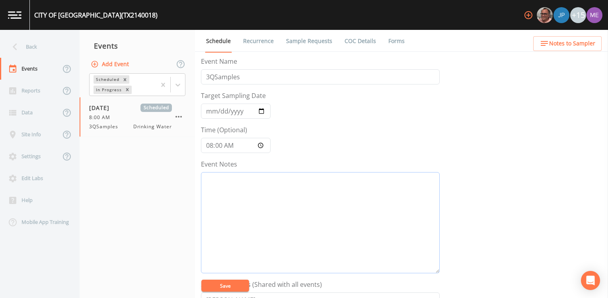
click at [269, 201] on textarea "Event Notes" at bounding box center [320, 222] width 239 height 101
type textarea "confirmed by [PERSON_NAME] 9/22"
click at [226, 286] on button "Save" at bounding box center [225, 285] width 48 height 12
